Goal: Communication & Community: Answer question/provide support

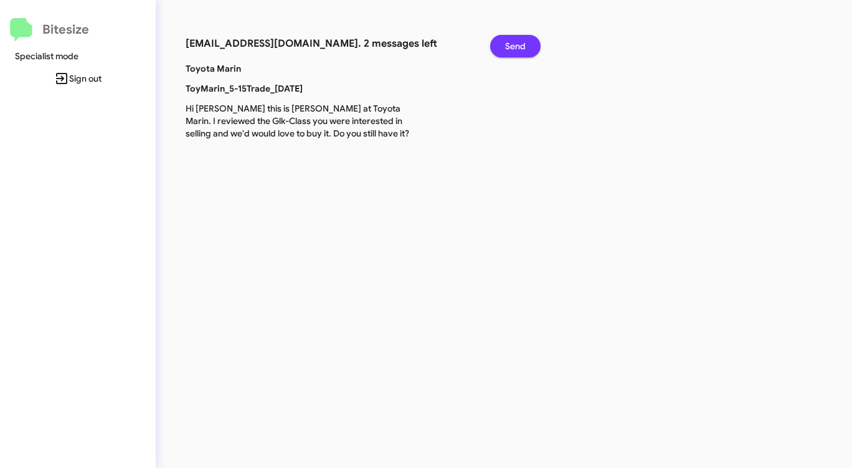
click at [515, 44] on span "Send" at bounding box center [515, 46] width 21 height 22
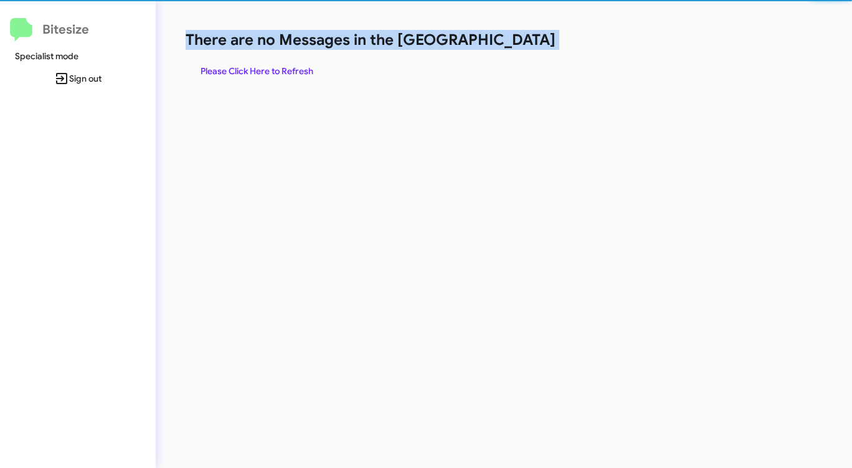
click at [515, 44] on h1 "There are no Messages in the [GEOGRAPHIC_DATA]" at bounding box center [446, 40] width 521 height 20
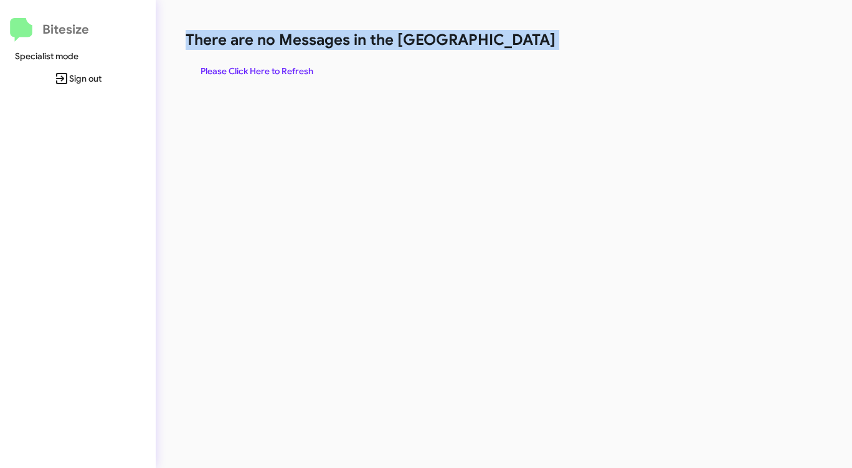
click at [515, 44] on h1 "There are no Messages in the [GEOGRAPHIC_DATA]" at bounding box center [446, 40] width 521 height 20
click at [237, 72] on span "Please Click Here to Refresh" at bounding box center [256, 71] width 113 height 22
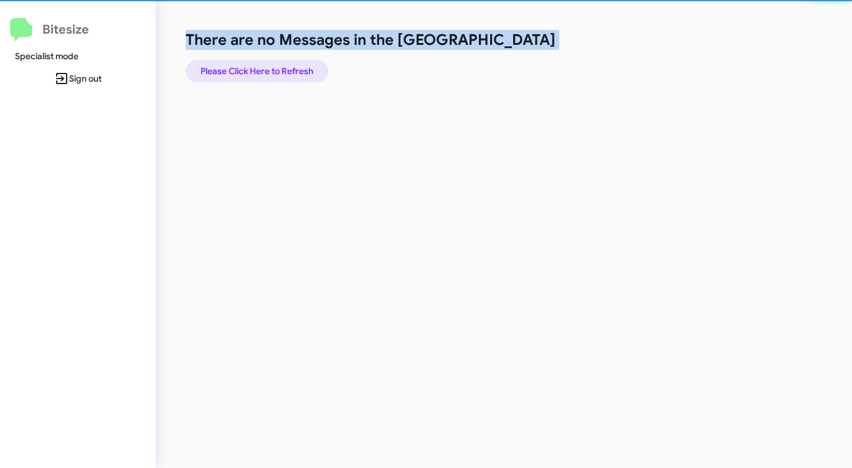
click at [237, 72] on span "Please Click Here to Refresh" at bounding box center [256, 71] width 113 height 22
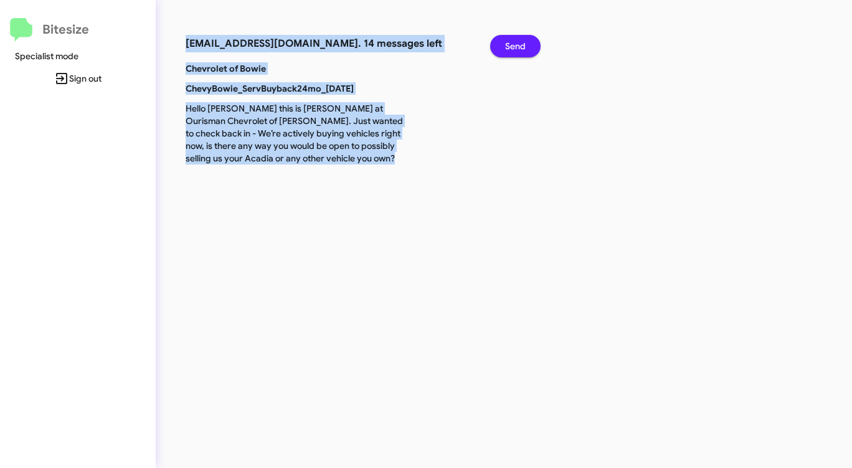
click at [527, 47] on button "Send" at bounding box center [515, 46] width 50 height 22
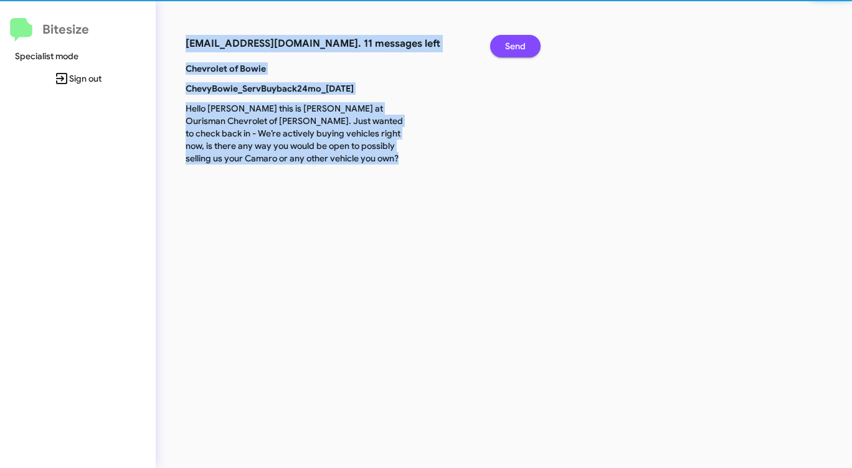
click at [527, 47] on button "Send" at bounding box center [515, 46] width 50 height 22
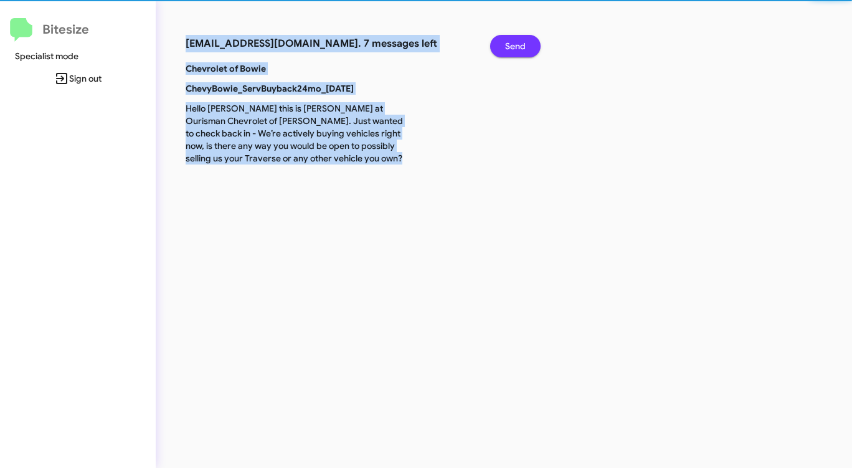
click at [527, 47] on button "Send" at bounding box center [515, 46] width 50 height 22
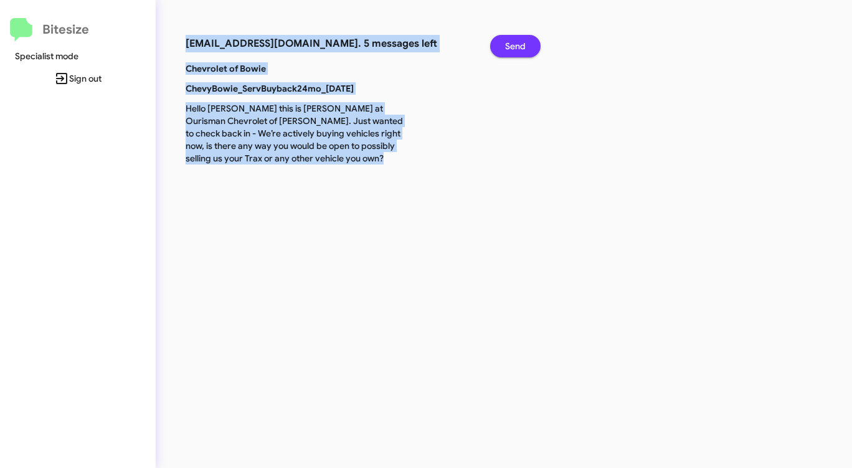
click at [527, 47] on button "Send" at bounding box center [515, 46] width 50 height 22
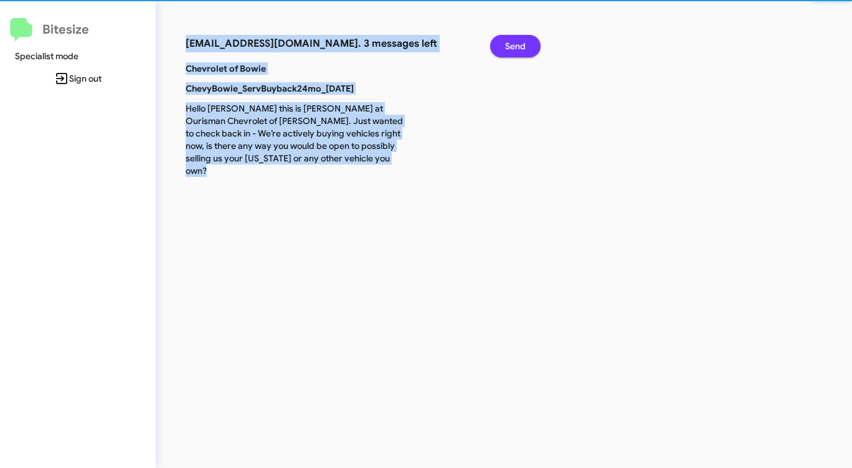
click at [527, 47] on button "Send" at bounding box center [515, 46] width 50 height 22
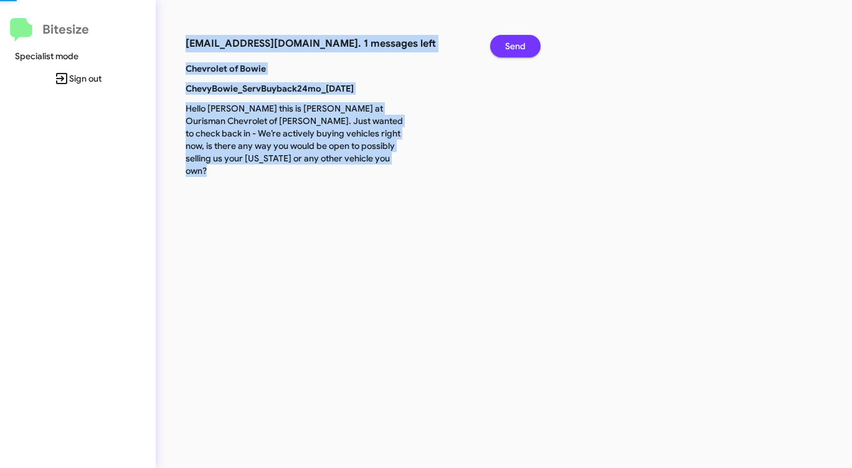
click at [527, 47] on button "Send" at bounding box center [515, 46] width 50 height 22
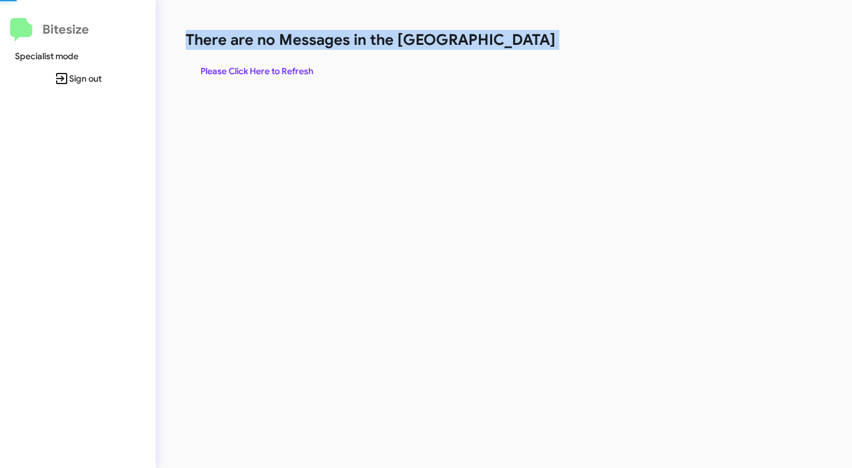
click at [527, 47] on h1 "There are no Messages in the [GEOGRAPHIC_DATA]" at bounding box center [446, 40] width 521 height 20
click at [271, 70] on span "Please Click Here to Refresh" at bounding box center [256, 71] width 113 height 22
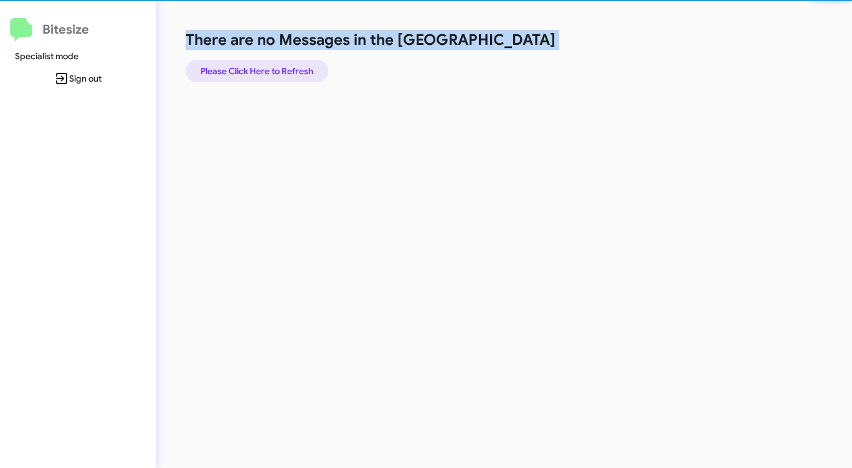
click at [271, 70] on span "Please Click Here to Refresh" at bounding box center [256, 71] width 113 height 22
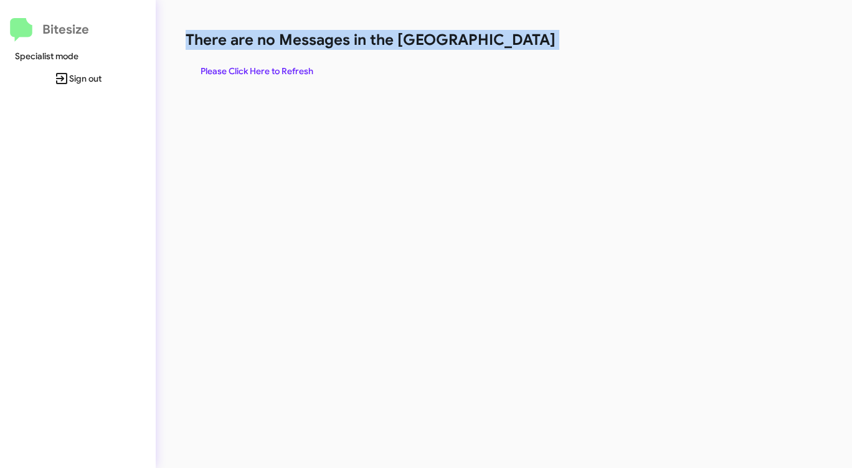
click at [272, 70] on span "Please Click Here to Refresh" at bounding box center [256, 71] width 113 height 22
